Goal: Task Accomplishment & Management: Manage account settings

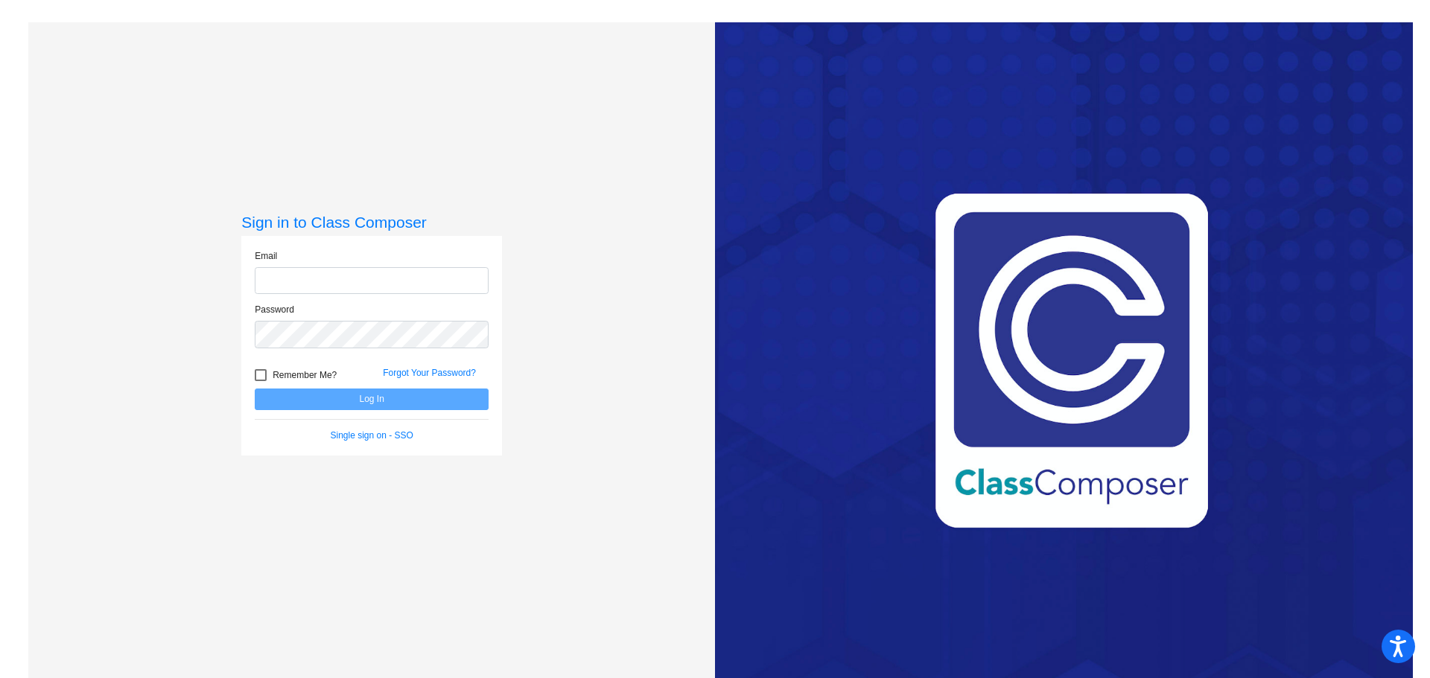
type input "[EMAIL_ADDRESS][DOMAIN_NAME]"
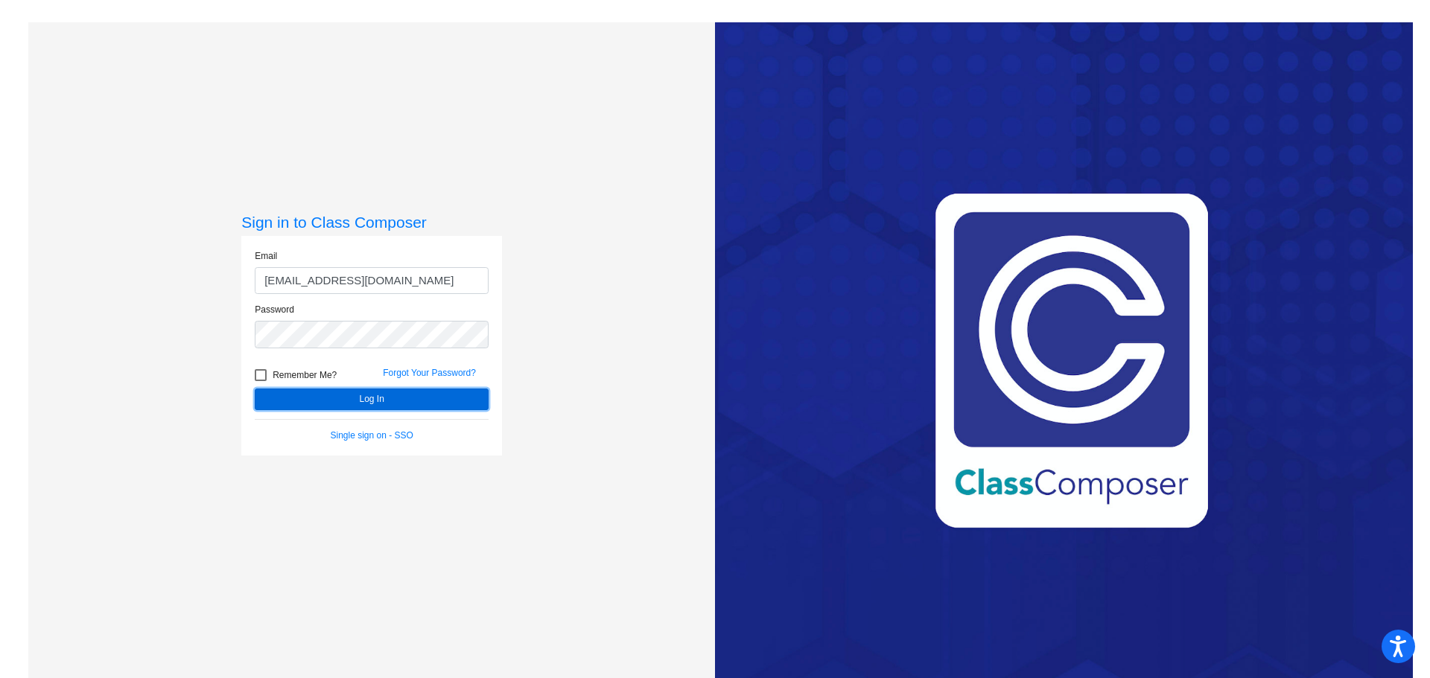
click at [389, 392] on button "Log In" at bounding box center [372, 400] width 234 height 22
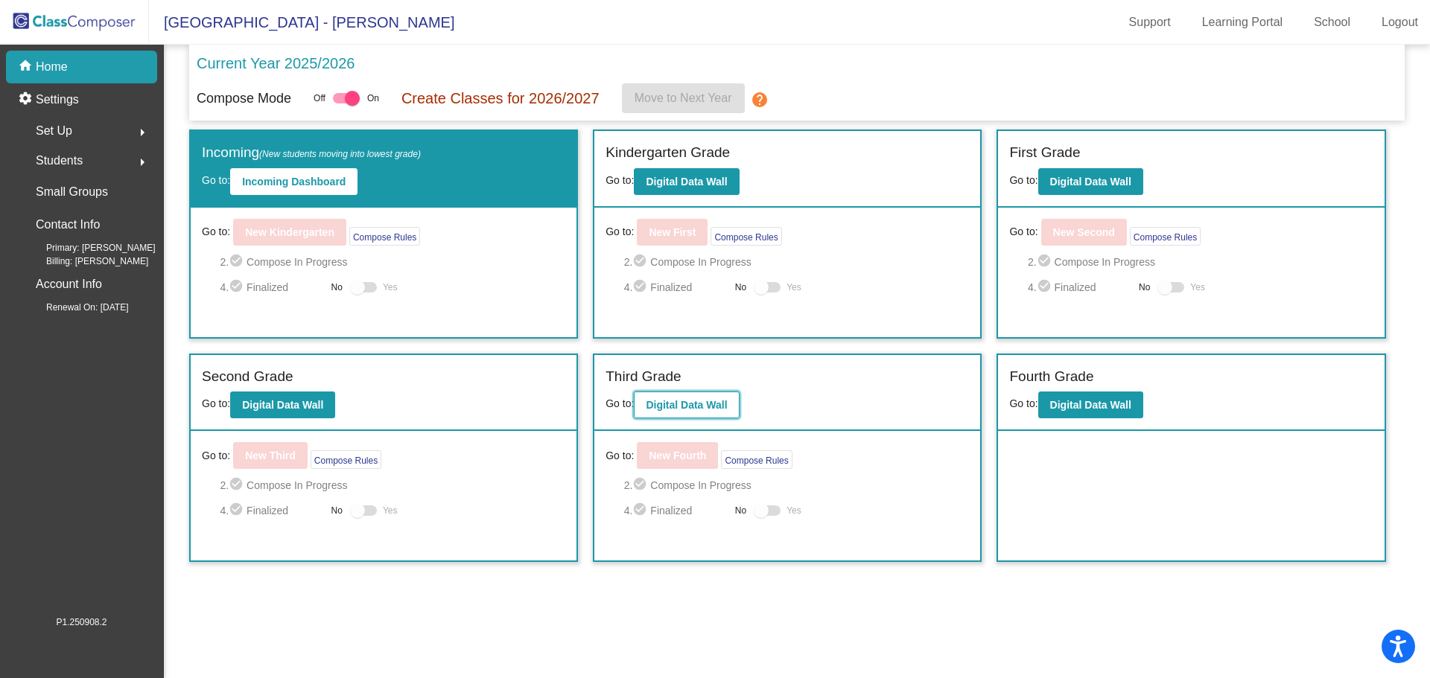
click at [674, 404] on b "Digital Data Wall" at bounding box center [686, 405] width 81 height 12
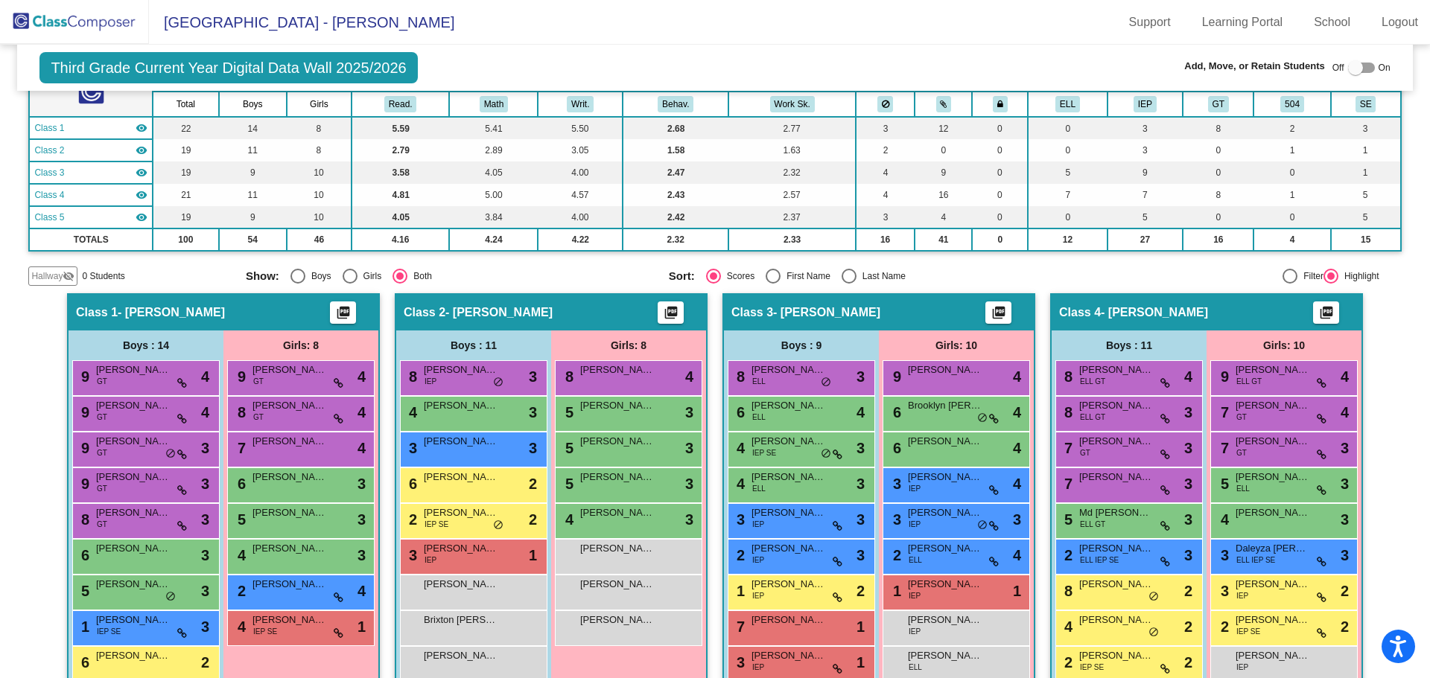
scroll to position [149, 0]
click at [841, 276] on div "Select an option" at bounding box center [848, 275] width 15 height 15
click at [848, 283] on input "Last Name" at bounding box center [848, 283] width 1 height 1
radio input "true"
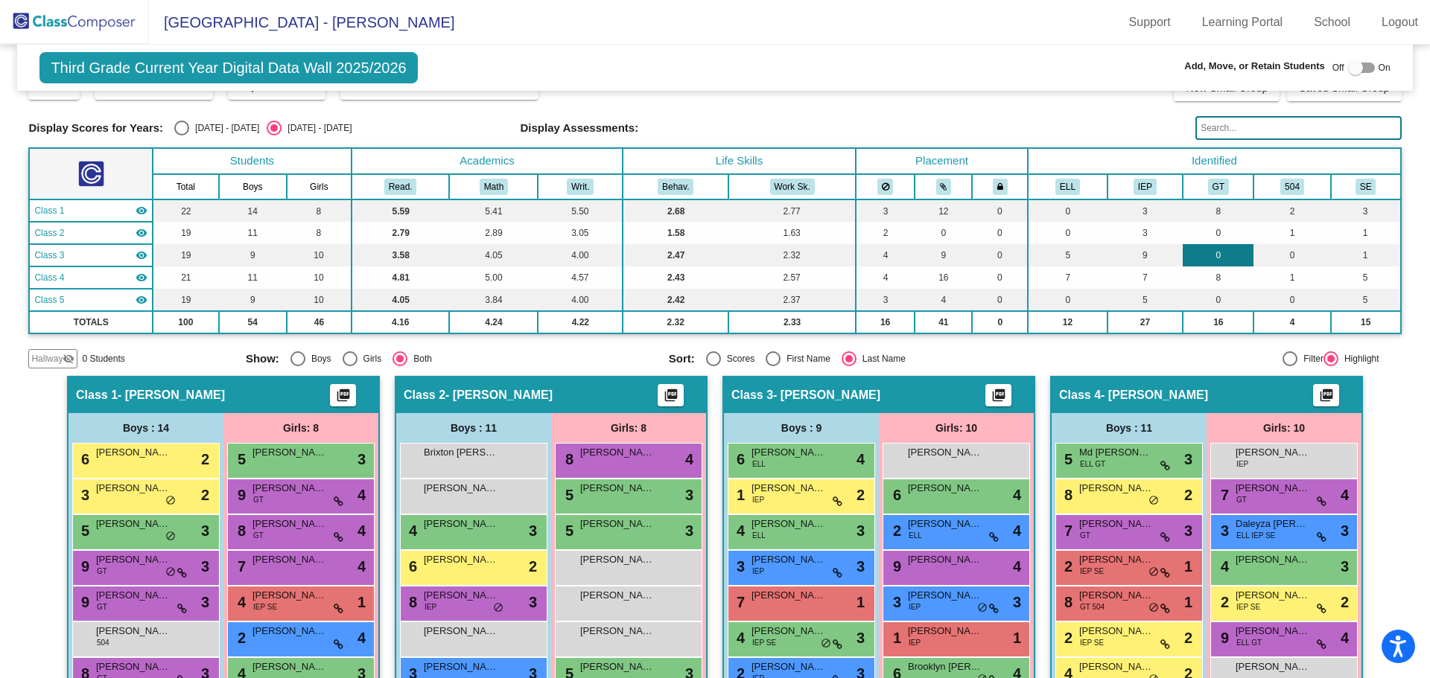
scroll to position [0, 0]
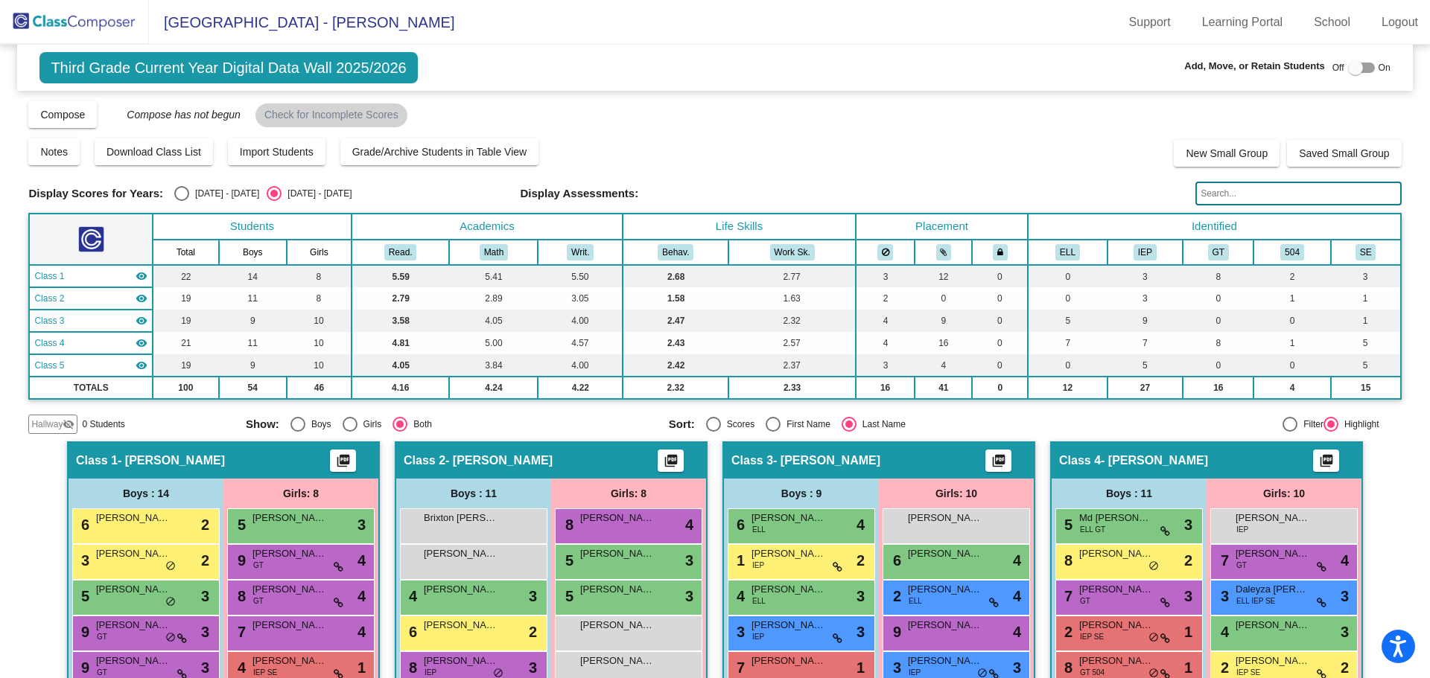
click at [1227, 191] on input "text" at bounding box center [1298, 194] width 206 height 24
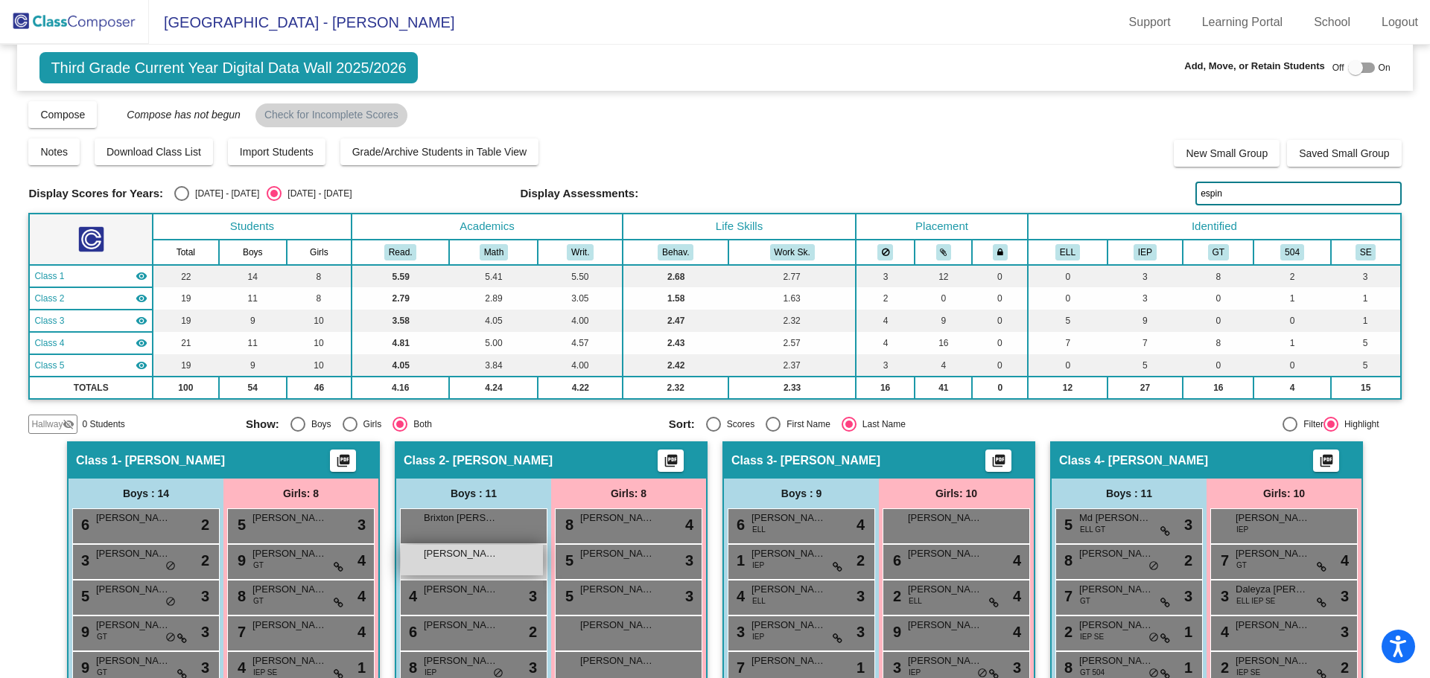
type input "espin"
click at [497, 564] on div "[PERSON_NAME] lock do_not_disturb_alt" at bounding box center [472, 560] width 142 height 31
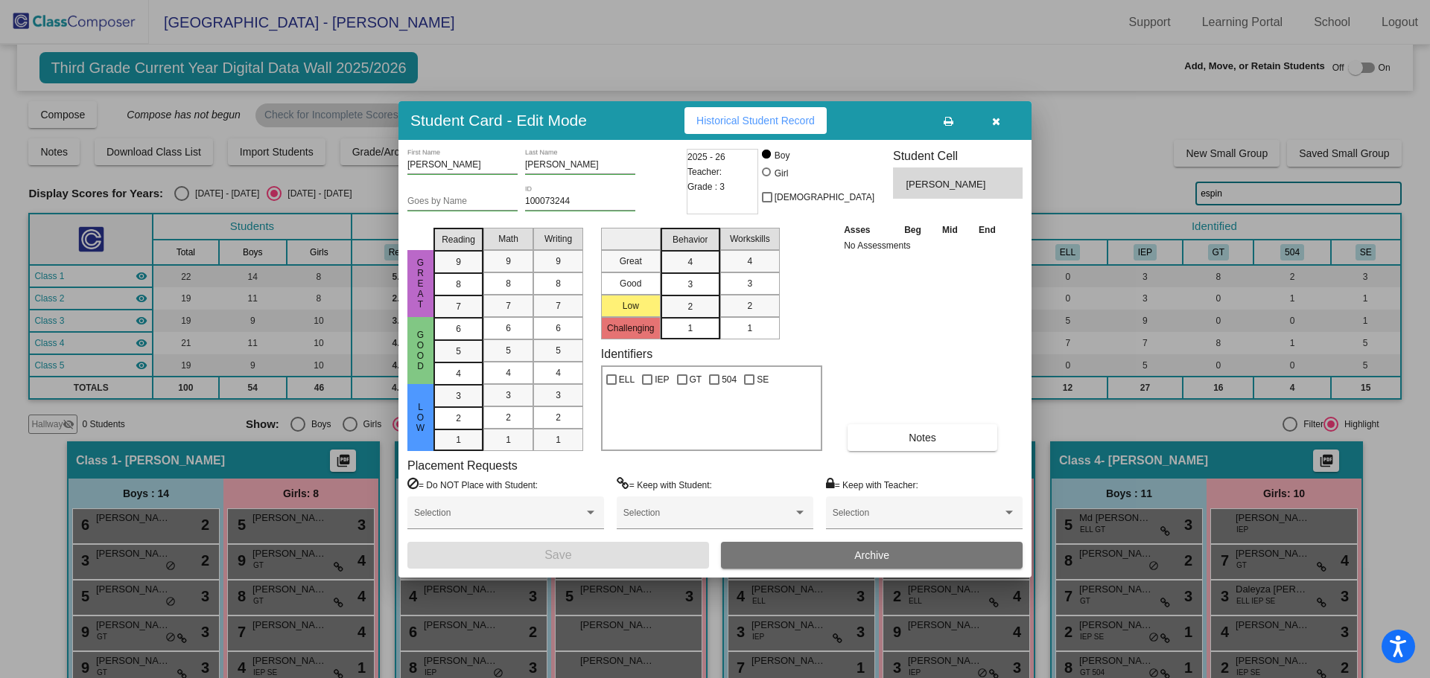
click at [838, 555] on button "Archive" at bounding box center [872, 555] width 302 height 27
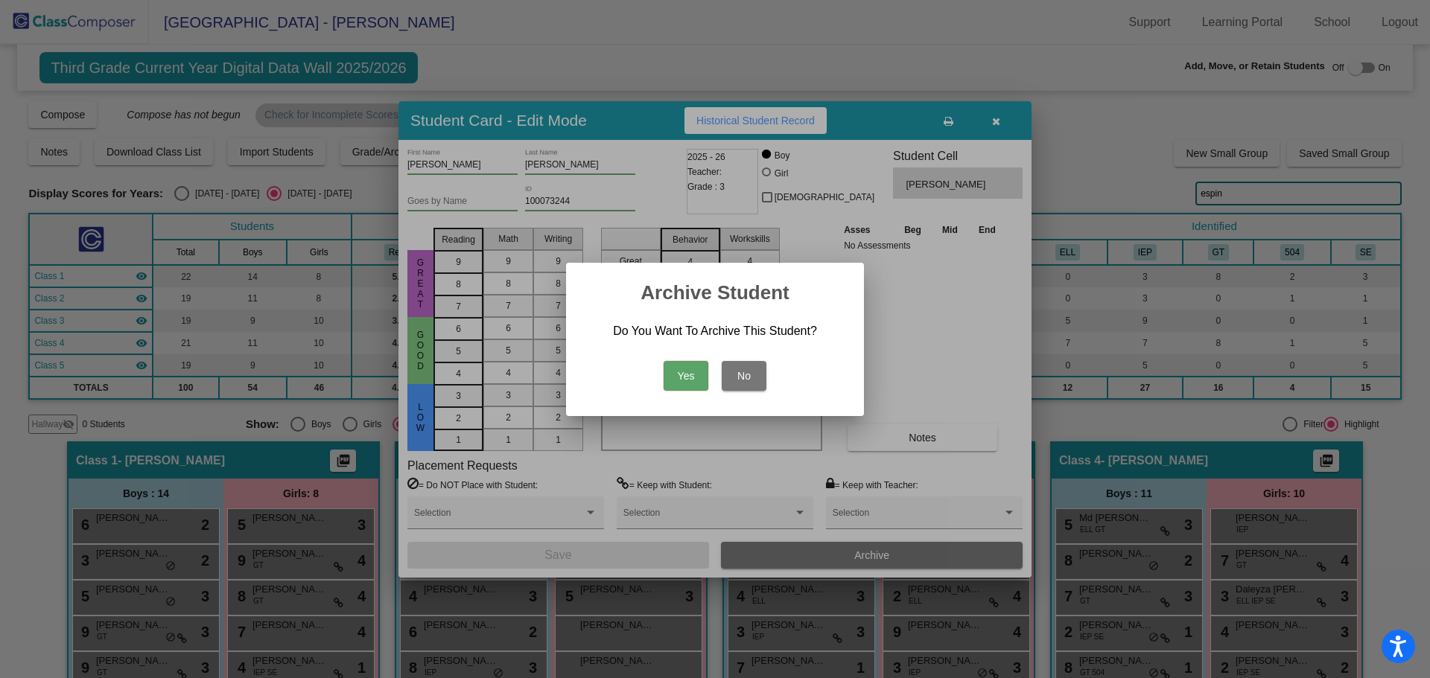
click at [700, 378] on button "Yes" at bounding box center [685, 376] width 45 height 30
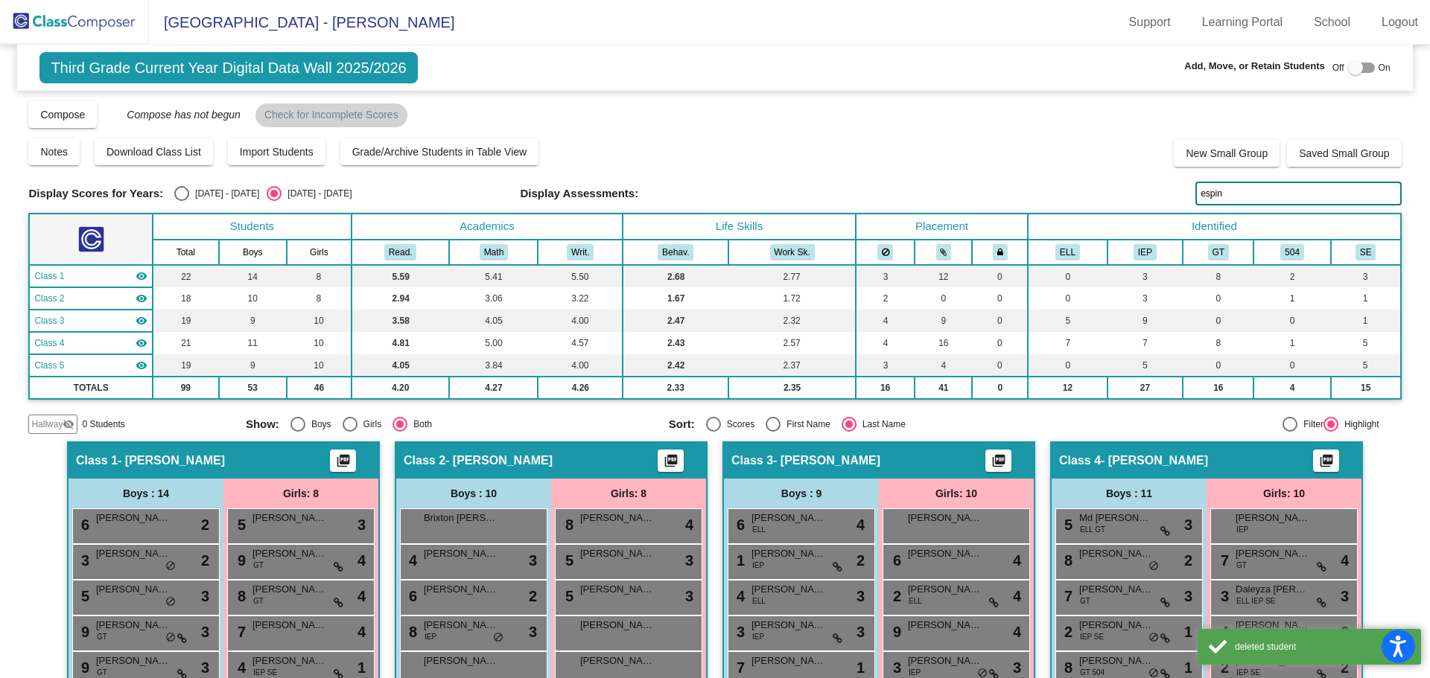
drag, startPoint x: 1230, startPoint y: 189, endPoint x: 1153, endPoint y: 206, distance: 78.6
click at [1153, 206] on div "Display Scores for Years: [DATE] - [DATE] [DATE] - [DATE] Grade/Archive Student…" at bounding box center [714, 267] width 1372 height 334
click at [75, 28] on img at bounding box center [74, 22] width 149 height 44
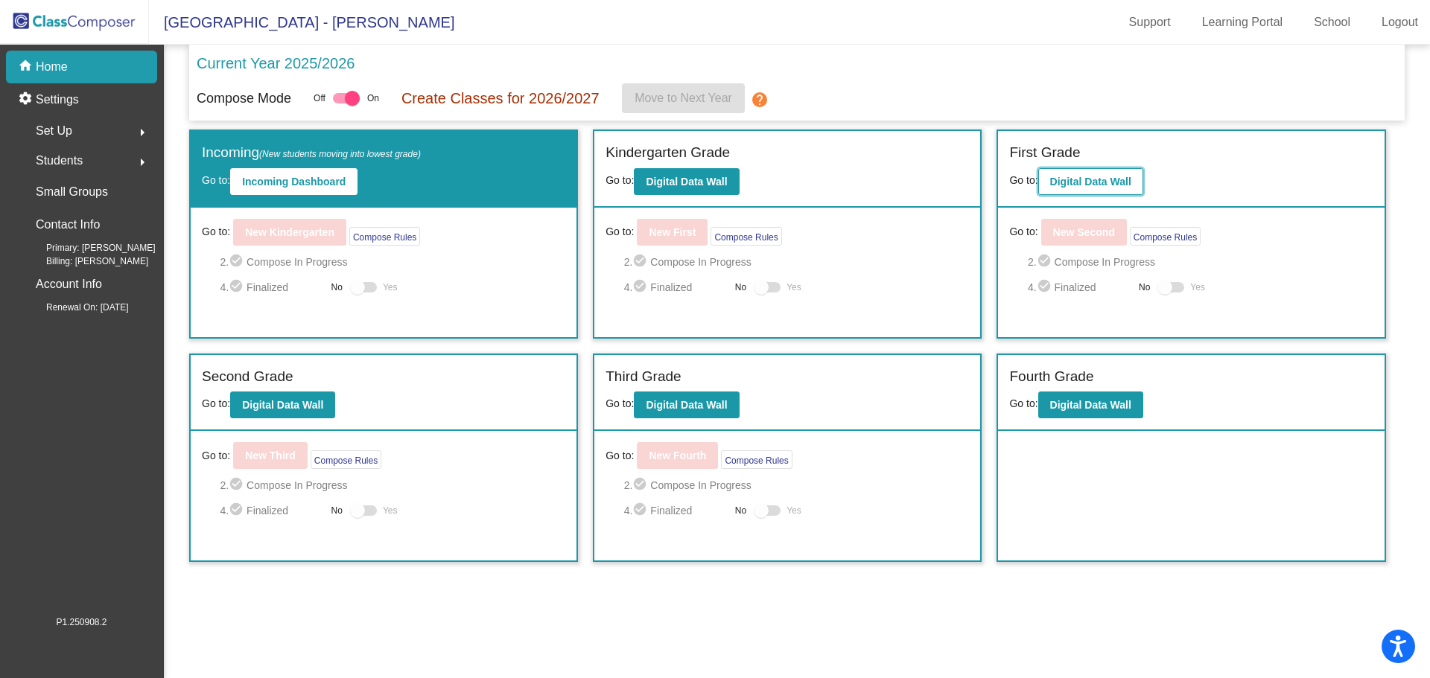
click at [1089, 183] on b "Digital Data Wall" at bounding box center [1090, 182] width 81 height 12
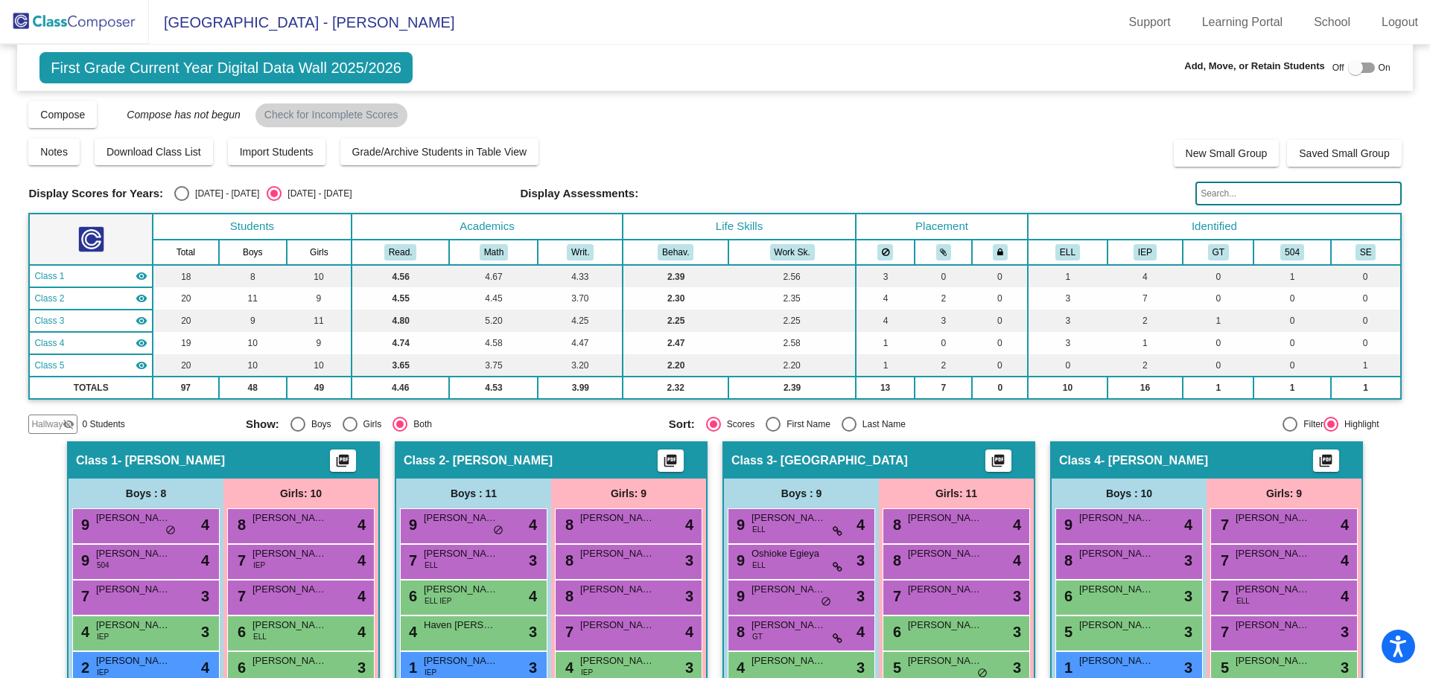
click at [1217, 192] on input "text" at bounding box center [1298, 194] width 206 height 24
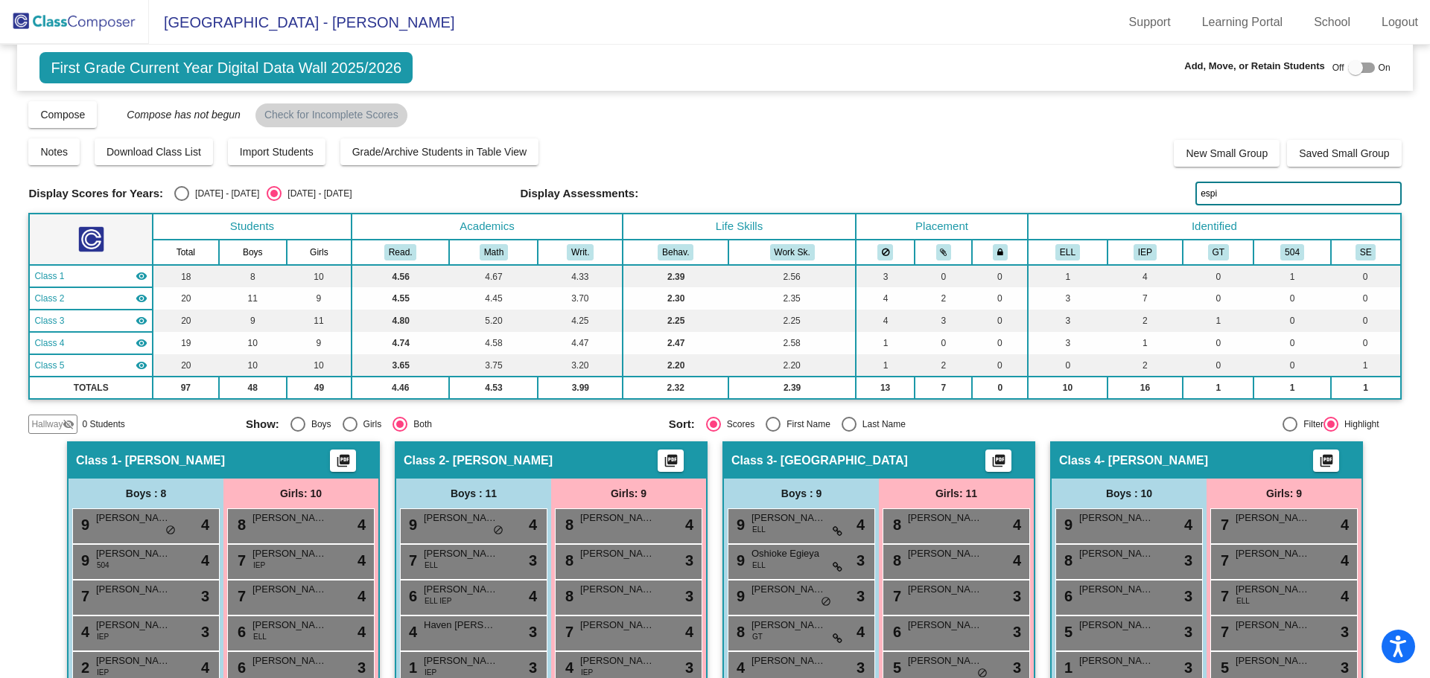
type input "espi"
click at [35, 13] on img at bounding box center [74, 22] width 149 height 44
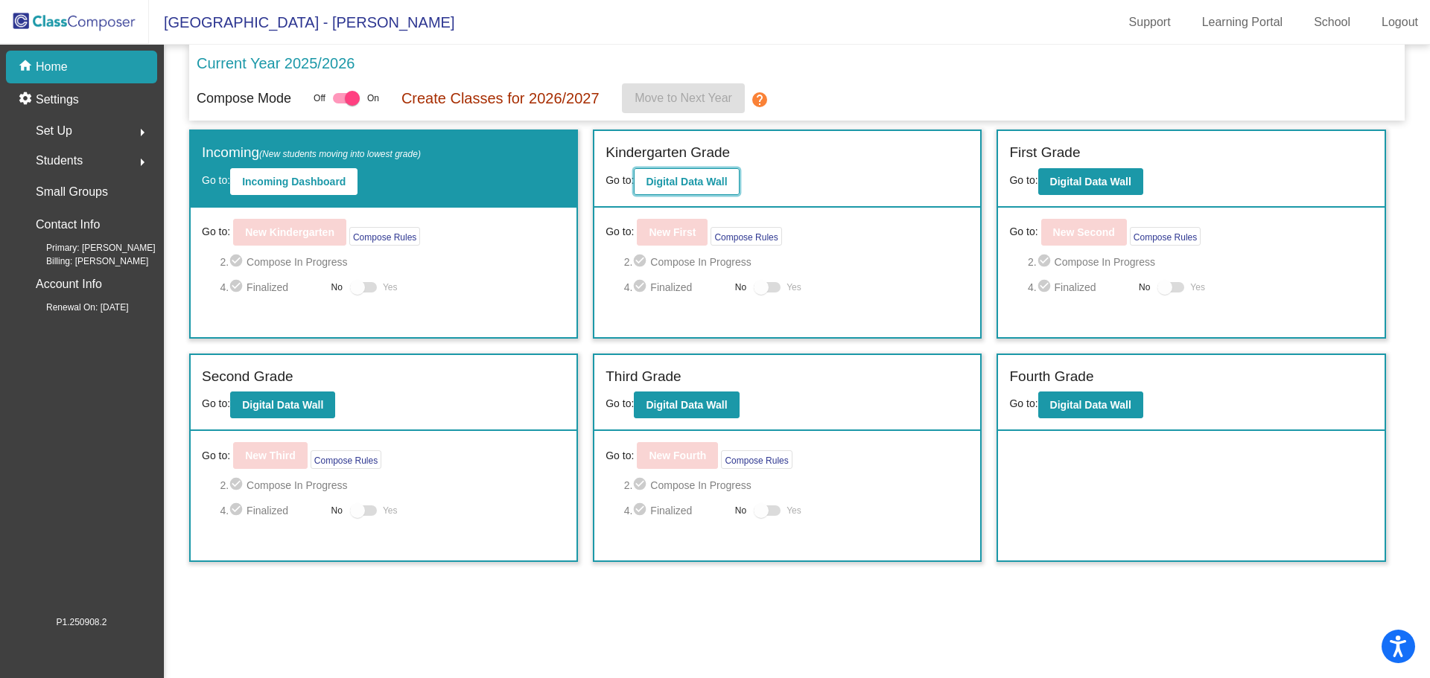
click at [683, 174] on button "Digital Data Wall" at bounding box center [686, 181] width 105 height 27
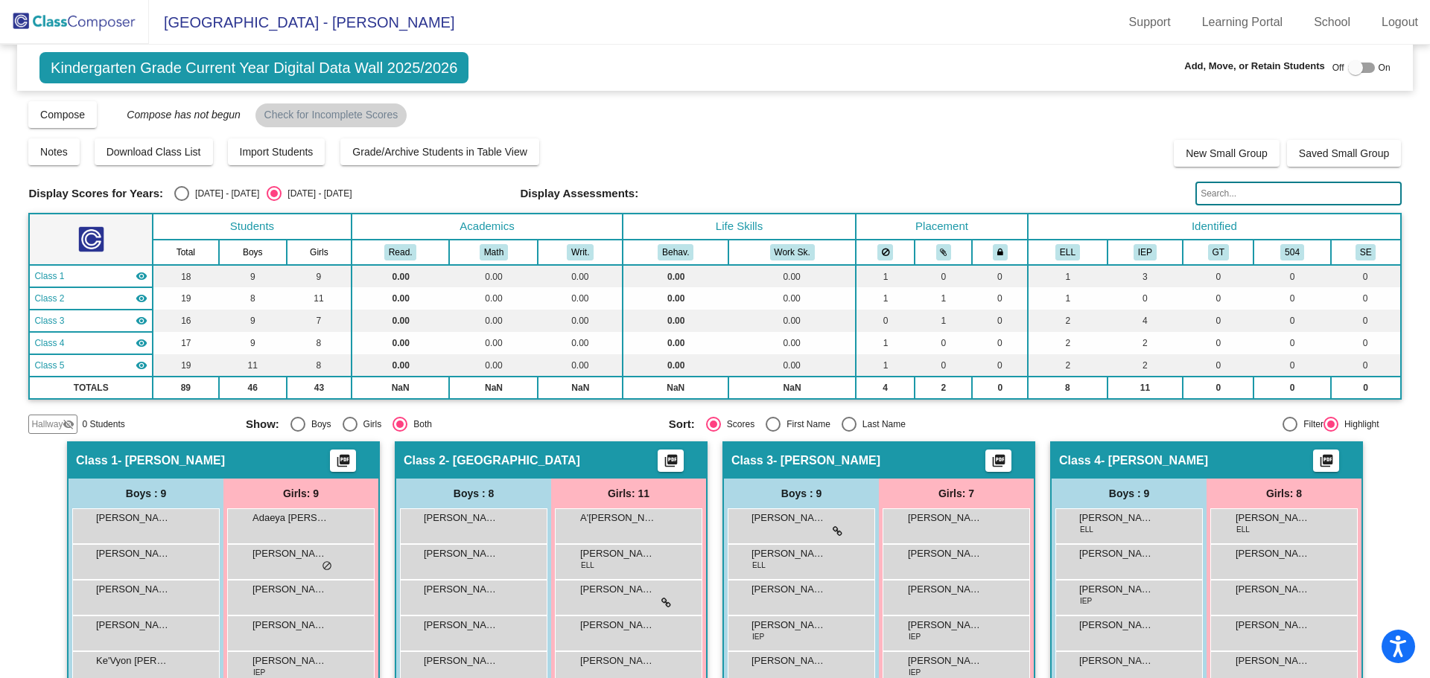
click at [1273, 192] on input "text" at bounding box center [1298, 194] width 206 height 24
type input "s"
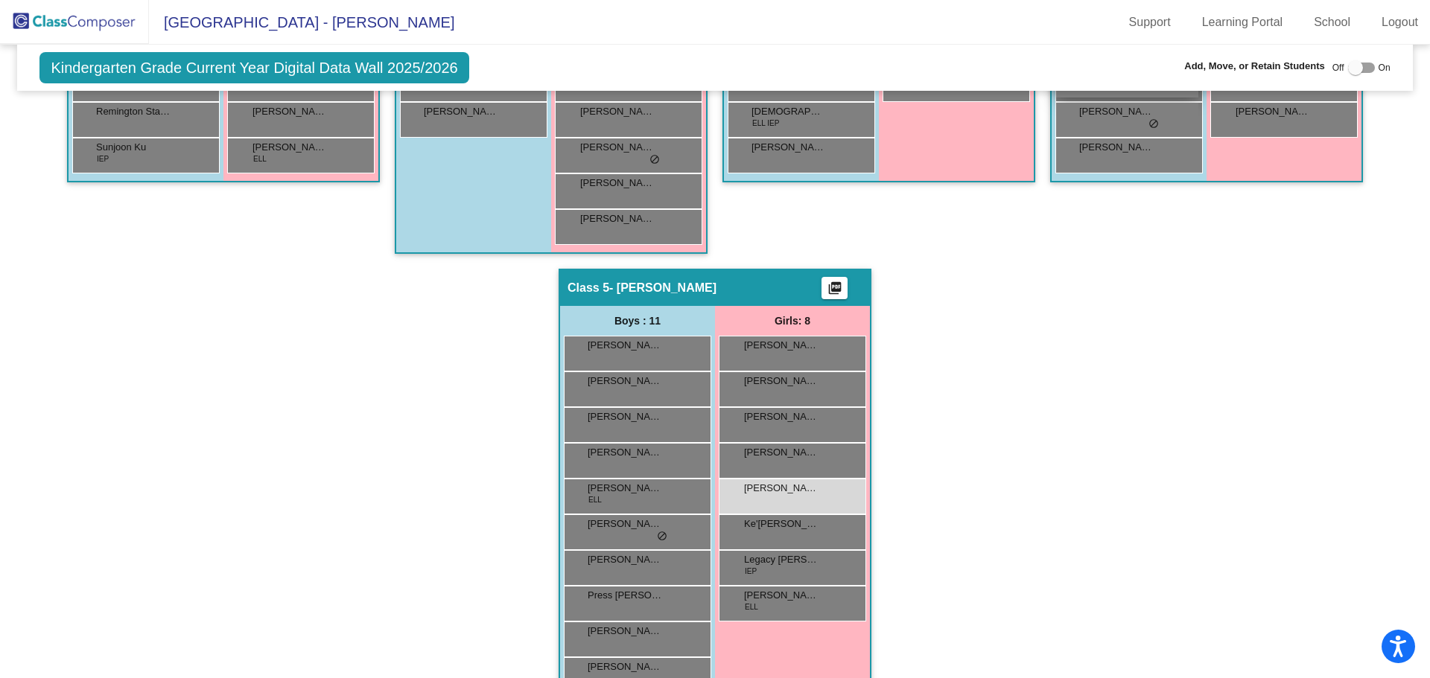
scroll to position [670, 0]
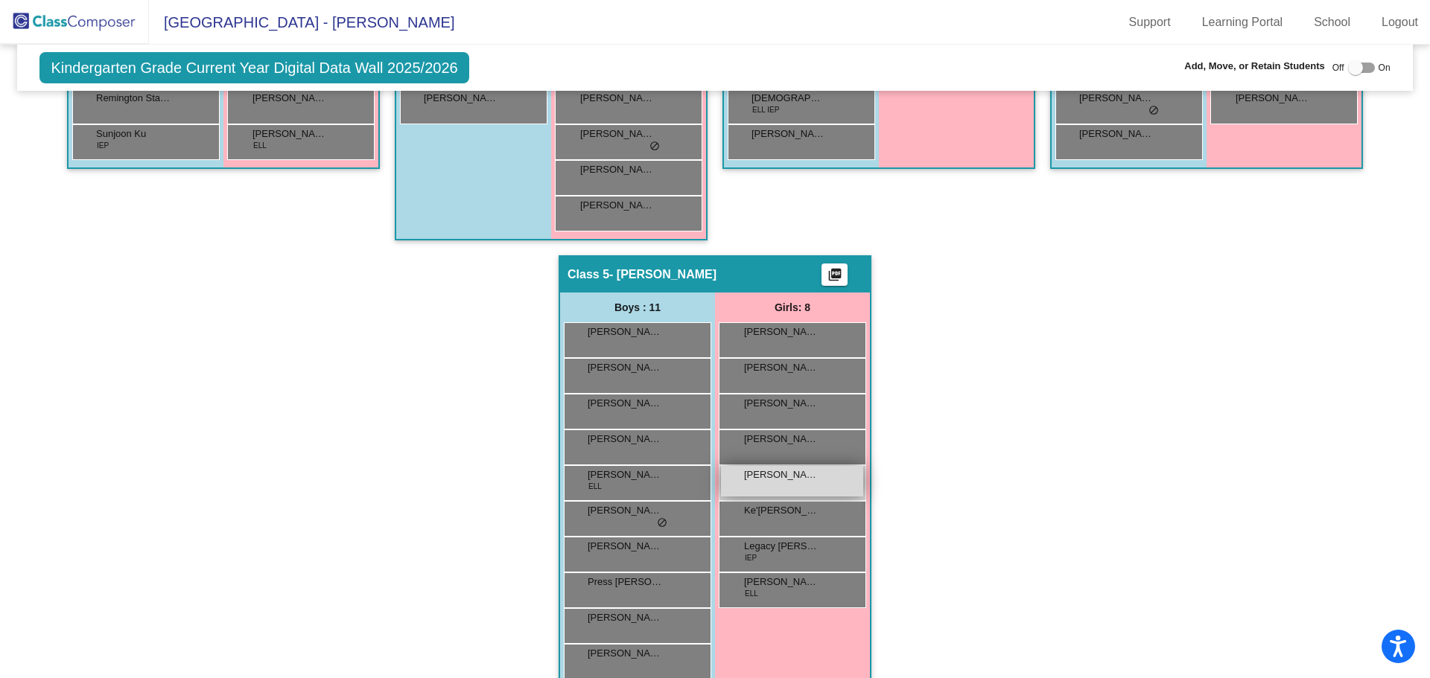
type input "espin"
click at [805, 488] on div "[PERSON_NAME] lock do_not_disturb_alt" at bounding box center [792, 481] width 142 height 31
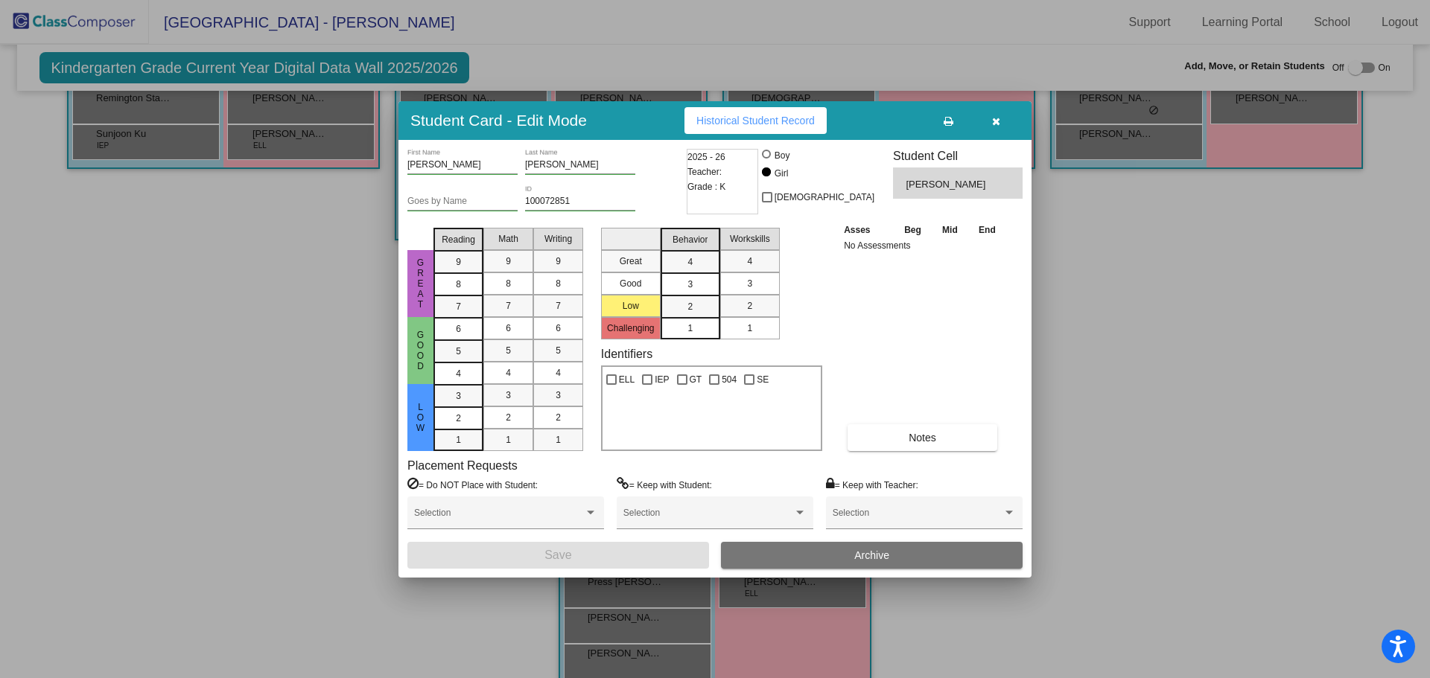
click at [874, 558] on span "Archive" at bounding box center [871, 556] width 35 height 12
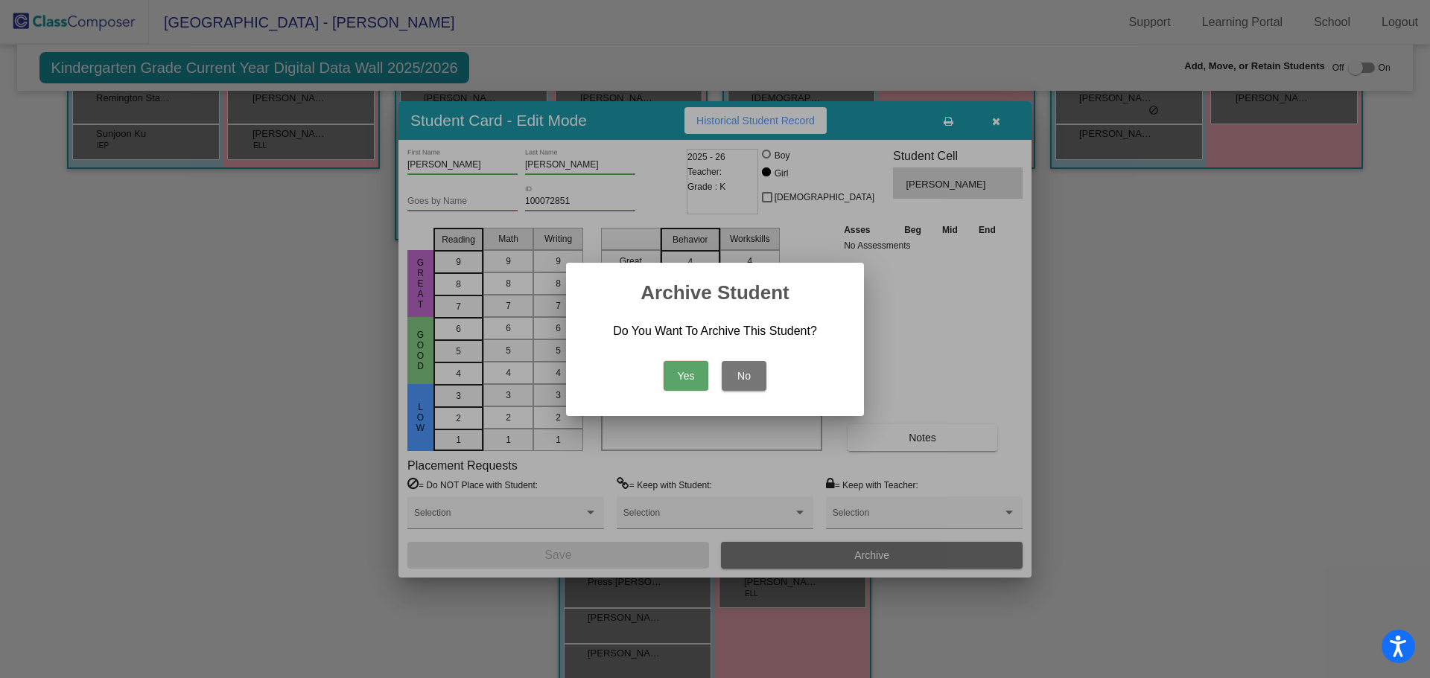
click at [678, 367] on button "Yes" at bounding box center [685, 376] width 45 height 30
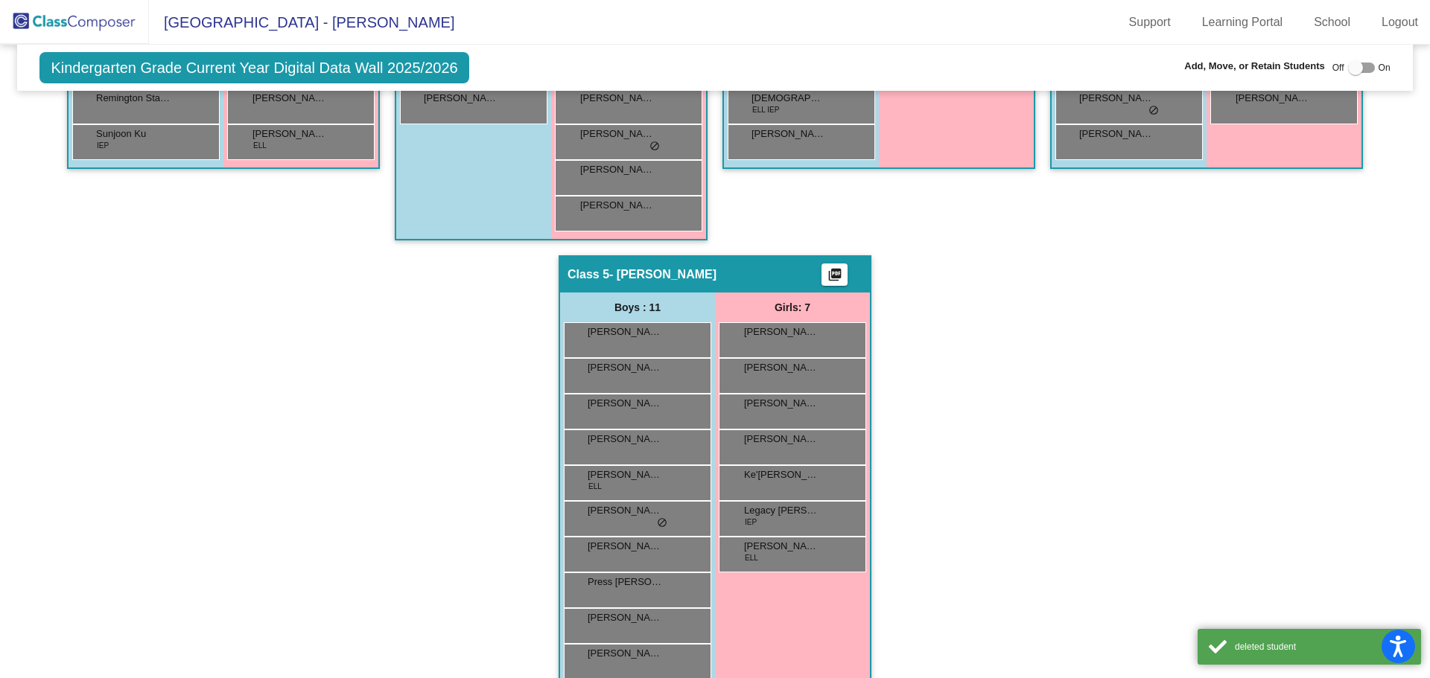
click at [37, 18] on img at bounding box center [74, 22] width 149 height 44
